Goal: Communication & Community: Answer question/provide support

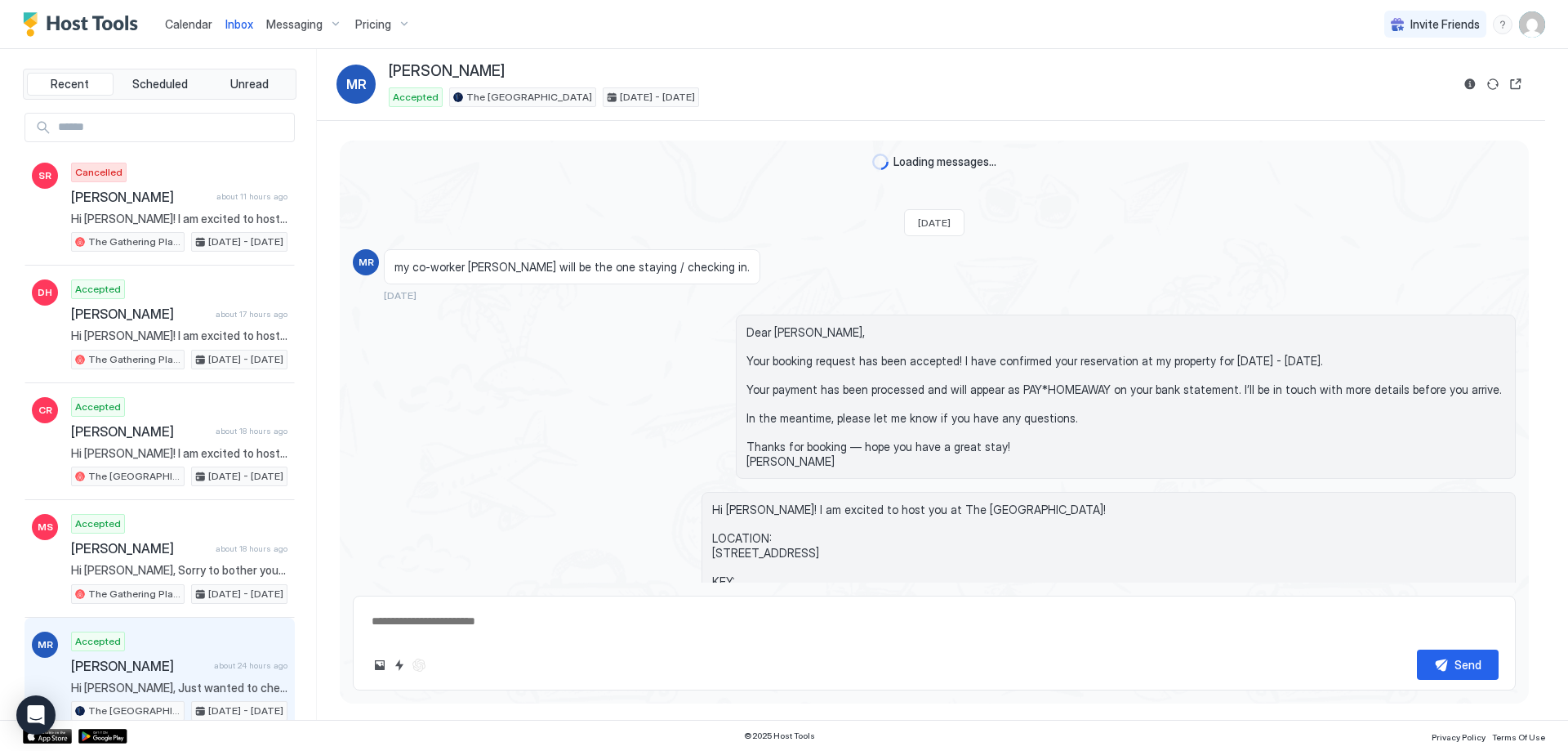
scroll to position [792, 0]
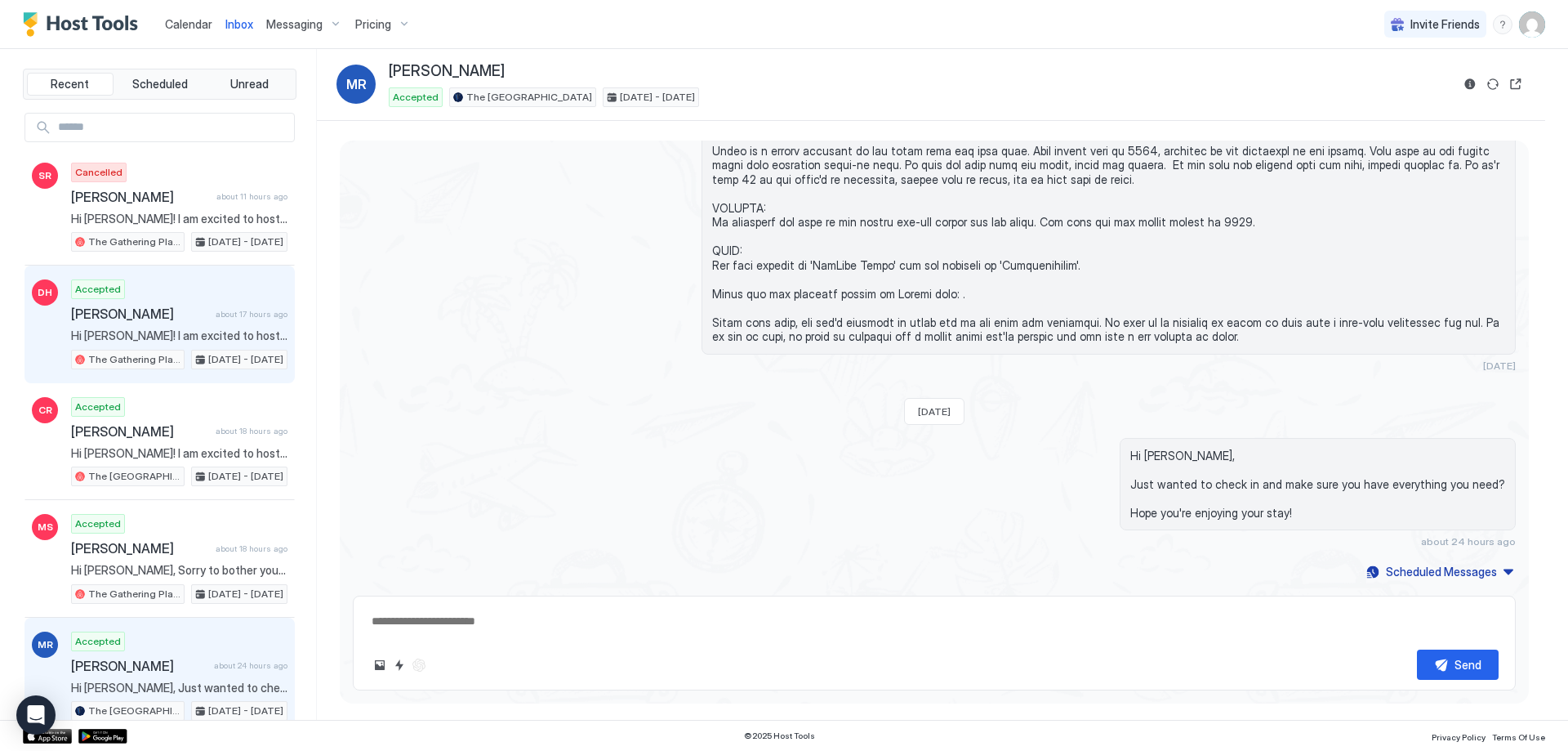
click at [187, 299] on div "Accepted [PERSON_NAME] about 17 hours ago Hi [PERSON_NAME]! I am excited to hos…" at bounding box center [179, 324] width 216 height 90
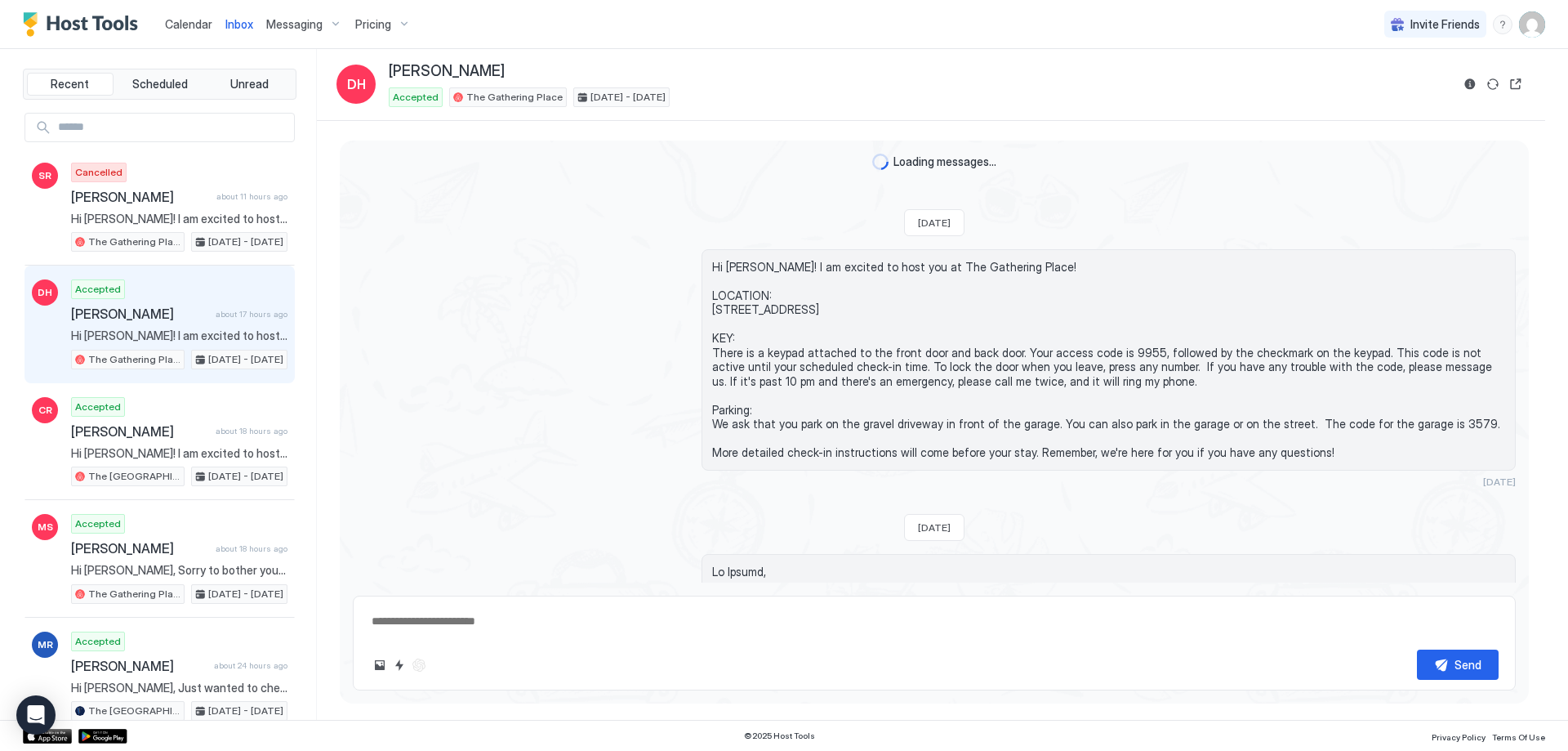
scroll to position [387, 0]
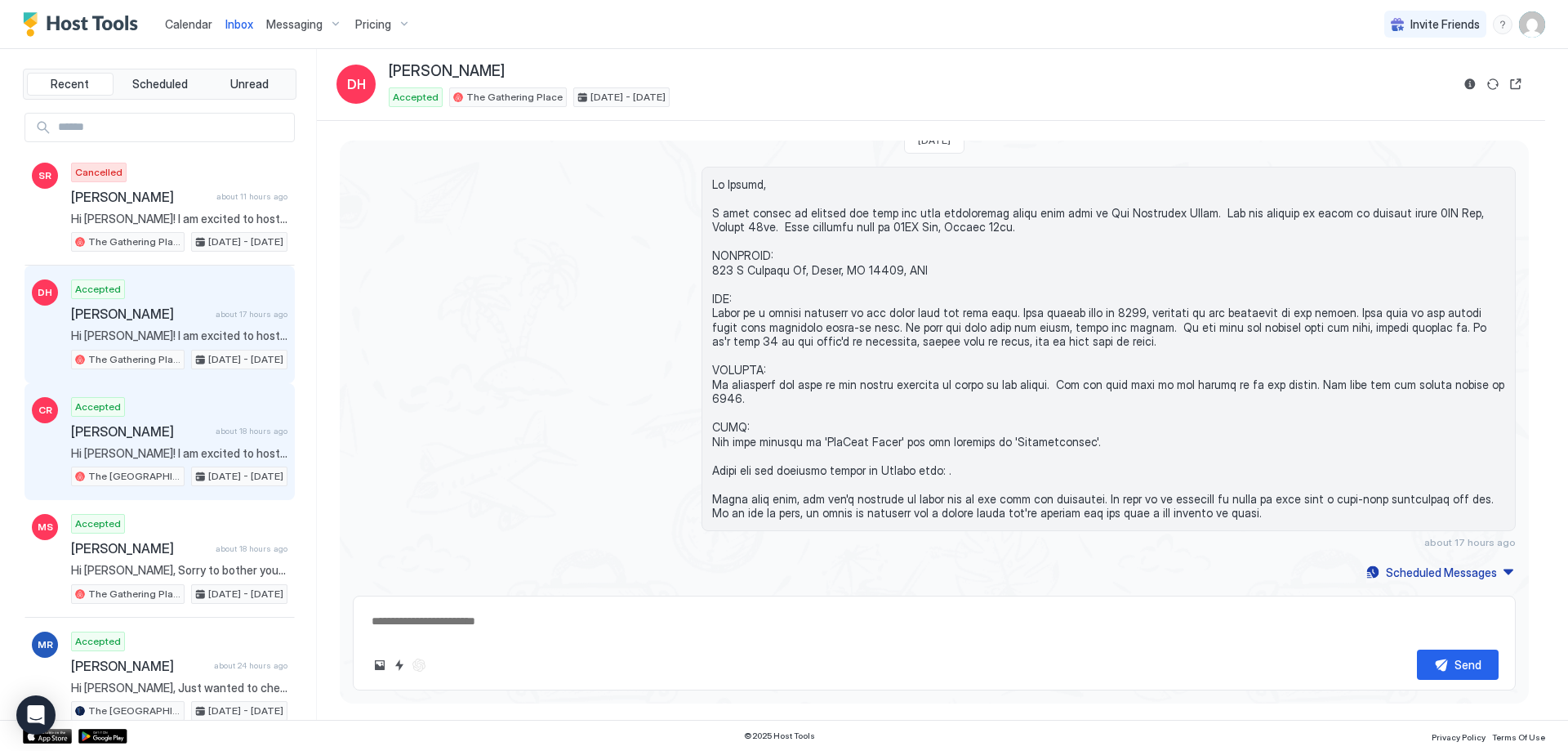
click at [165, 418] on div "Accepted [PERSON_NAME] about 18 hours ago Hi [PERSON_NAME]! I am excited to hos…" at bounding box center [179, 442] width 216 height 90
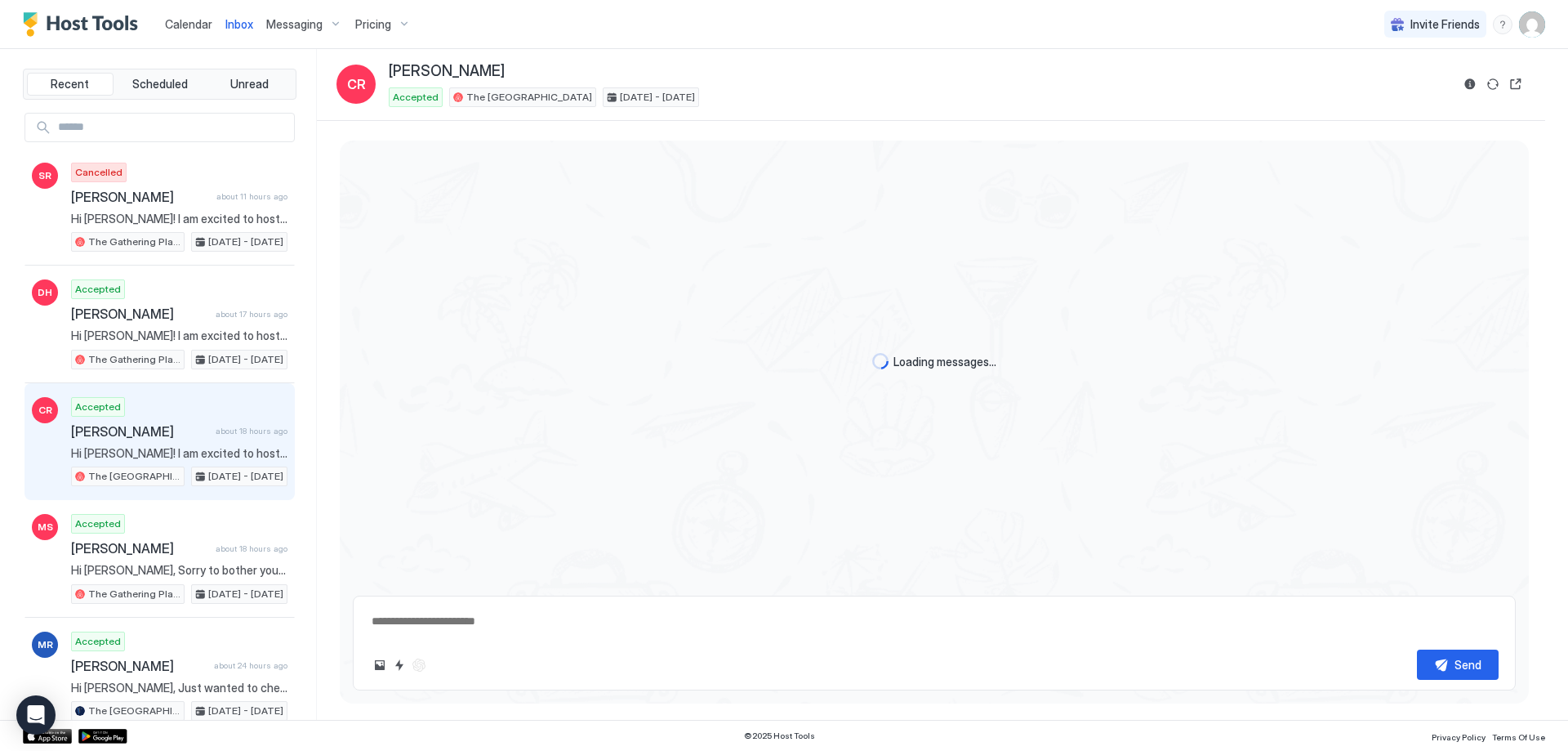
scroll to position [871, 0]
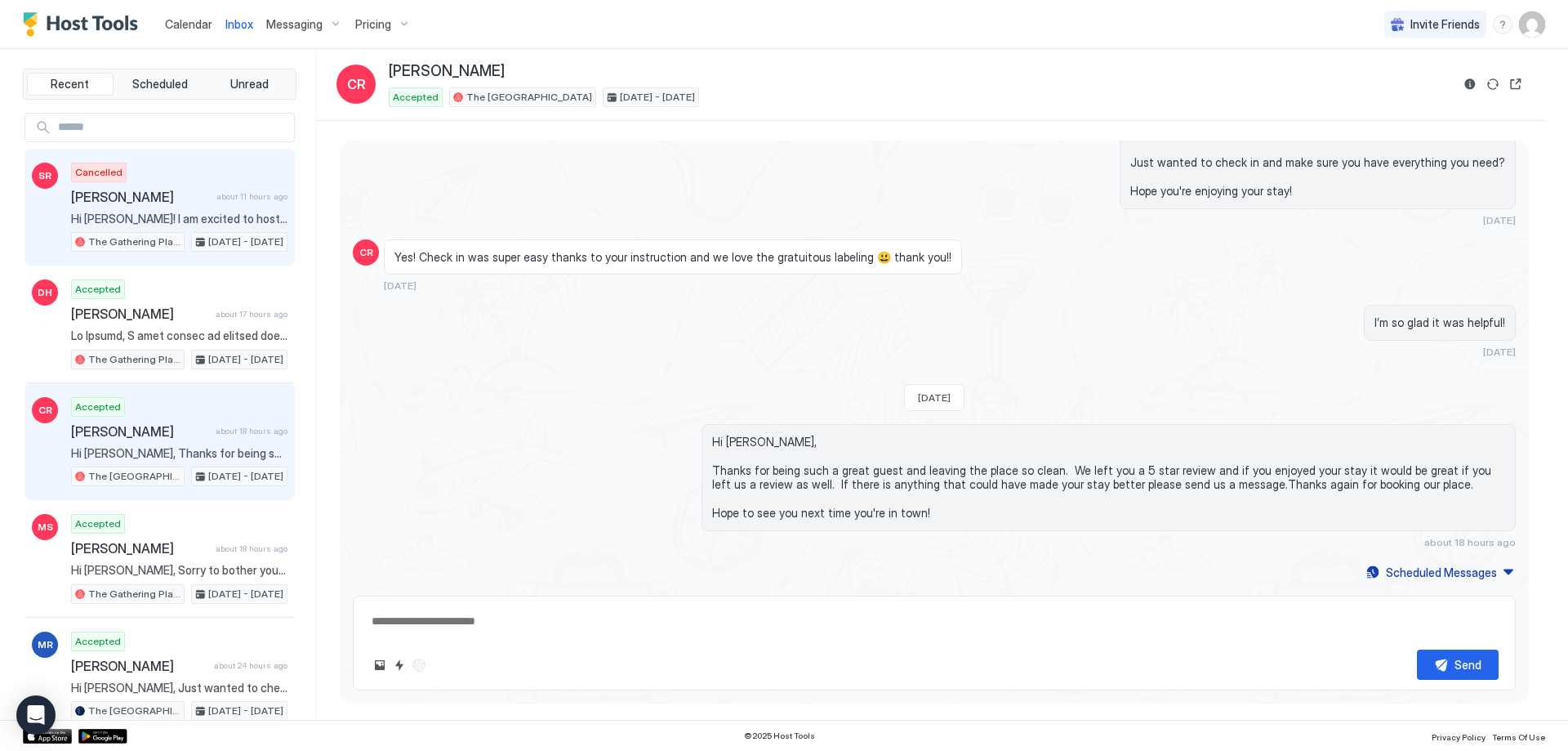
click at [177, 193] on span "[PERSON_NAME]" at bounding box center [141, 197] width 139 height 16
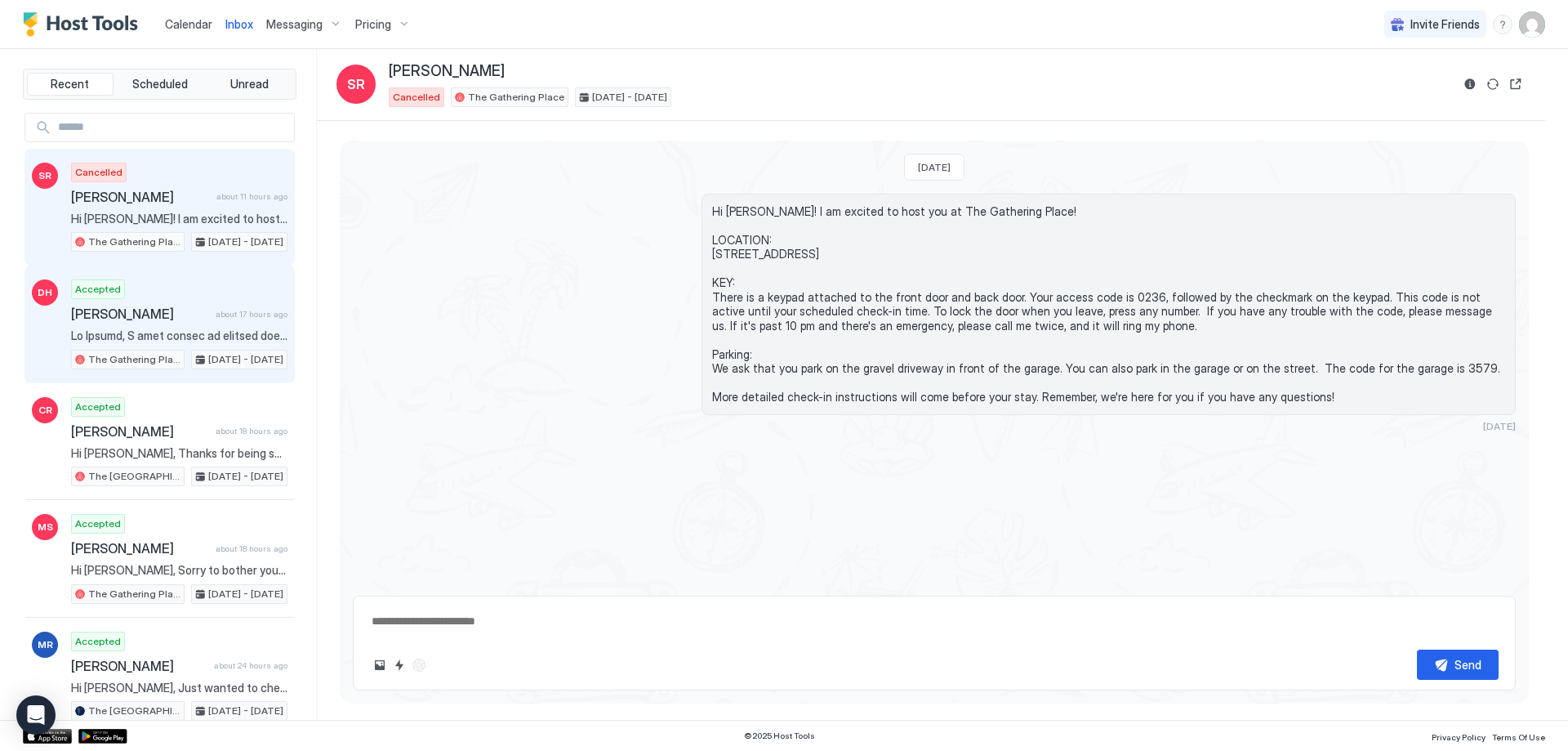
click at [226, 294] on div "Accepted [PERSON_NAME] about 17 hours ago The Gathering Place [DATE] - [DATE]" at bounding box center [179, 324] width 216 height 90
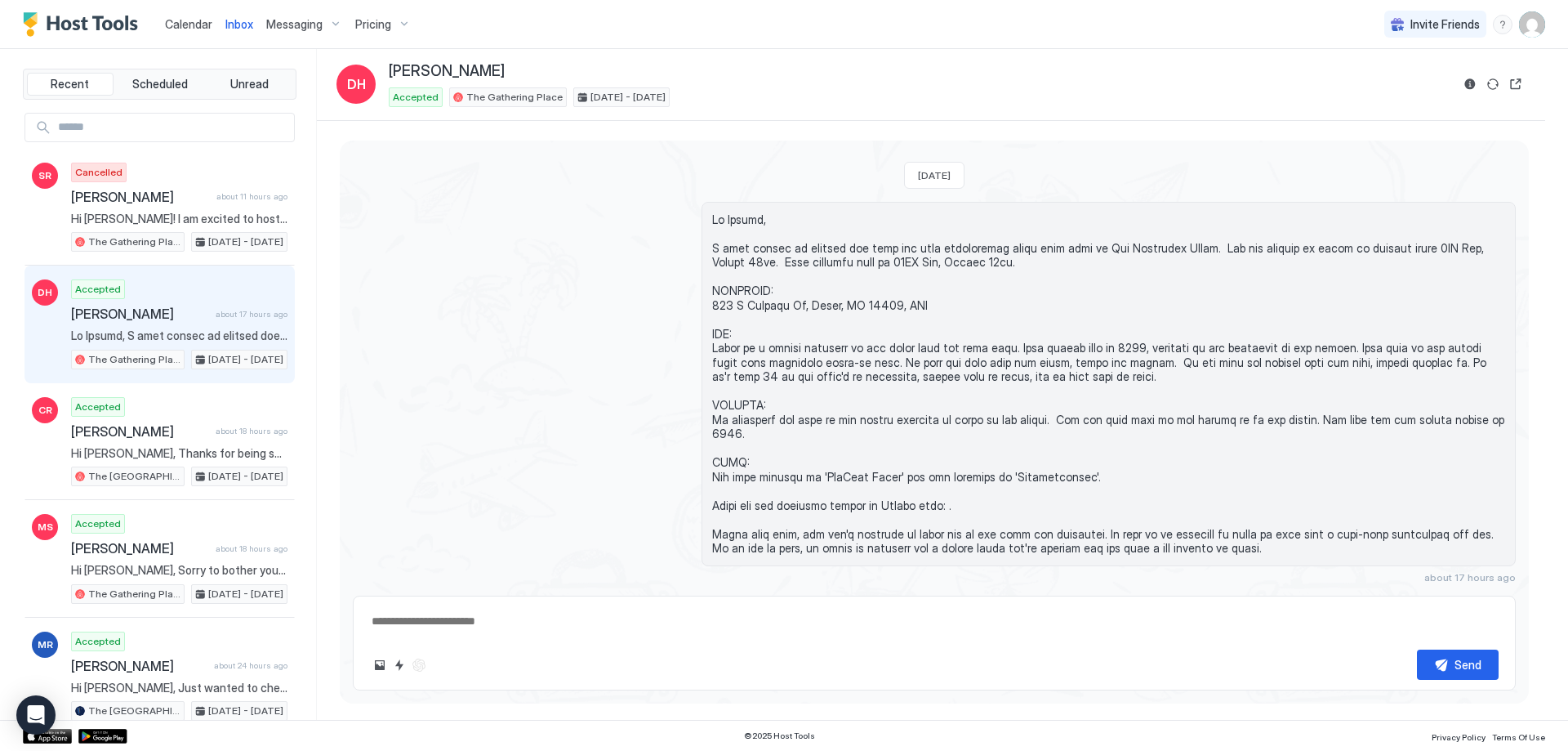
scroll to position [387, 0]
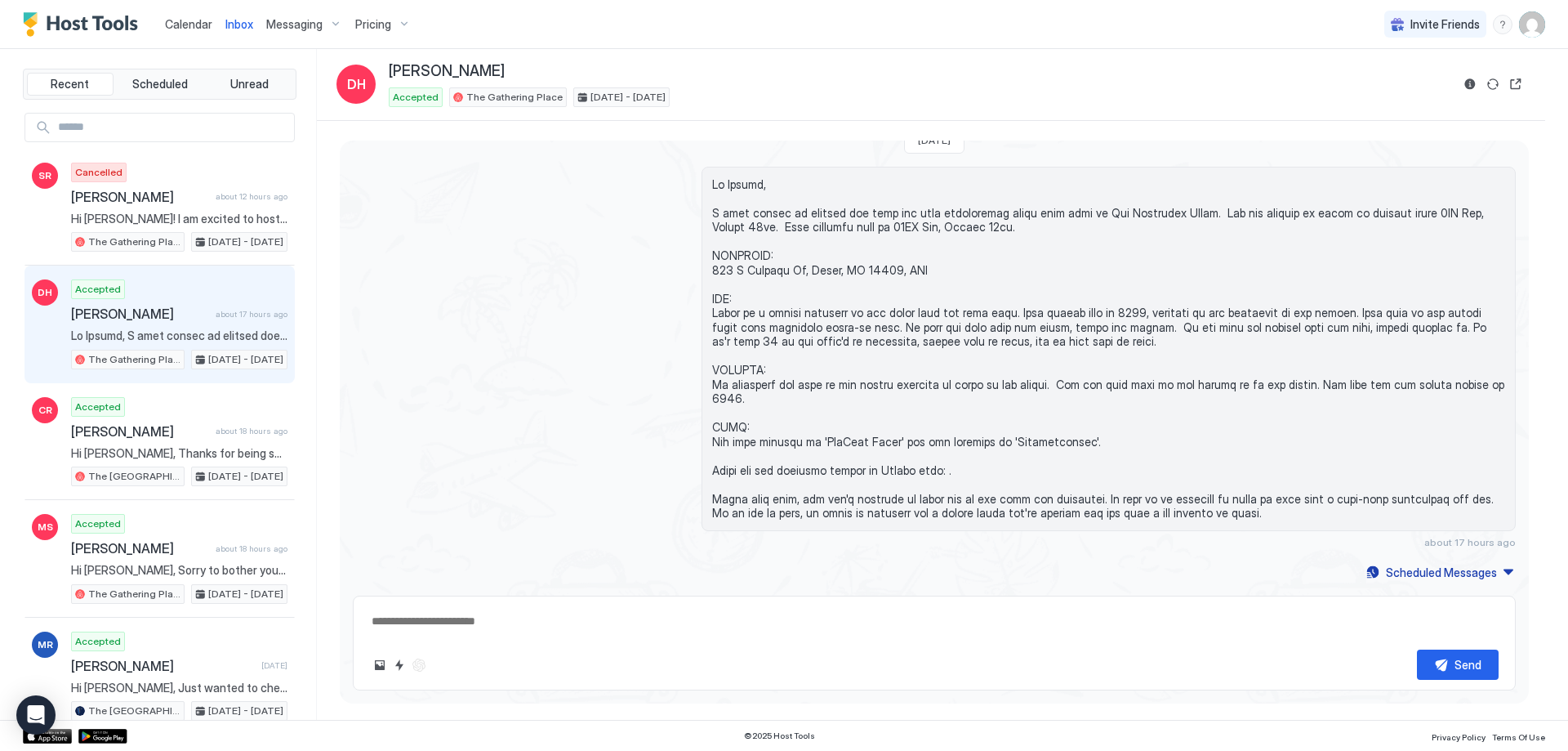
type textarea "*"
